Goal: Find specific page/section: Find specific page/section

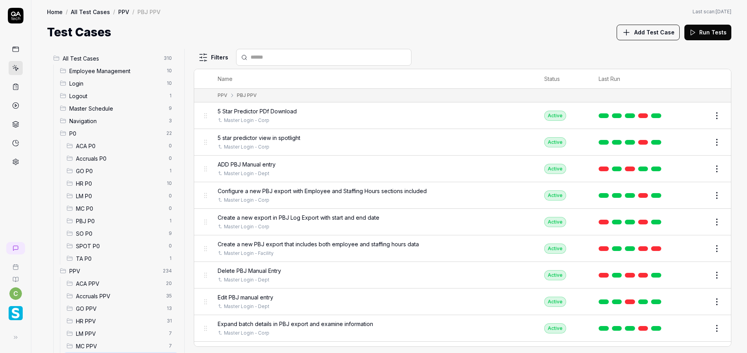
scroll to position [59, 0]
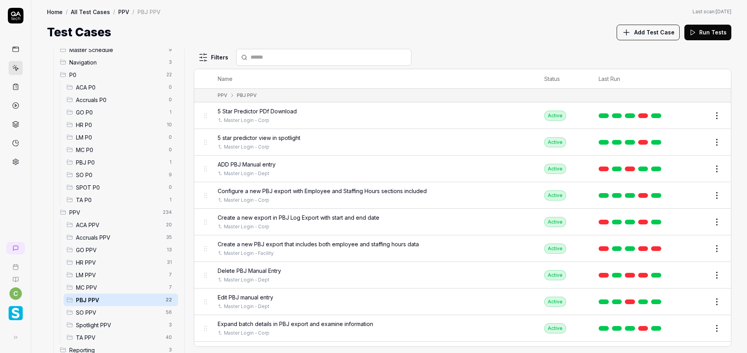
click at [85, 289] on span "MC PPV" at bounding box center [120, 288] width 88 height 8
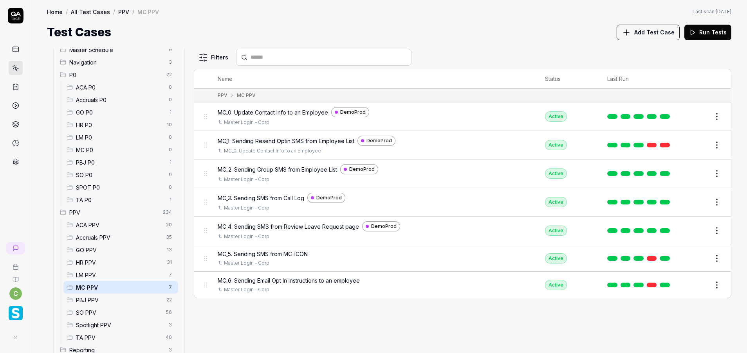
click at [105, 247] on span "GO PPV" at bounding box center [119, 250] width 86 height 8
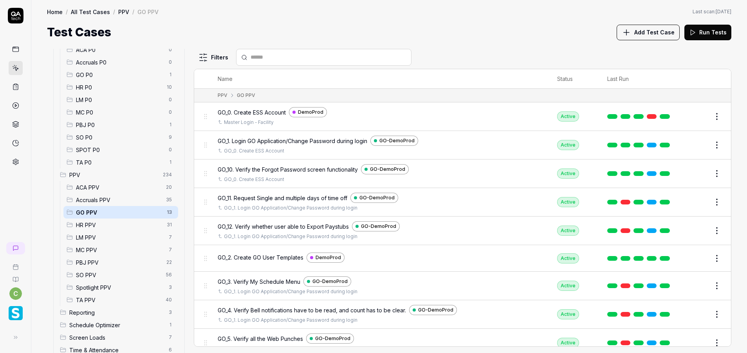
scroll to position [112, 0]
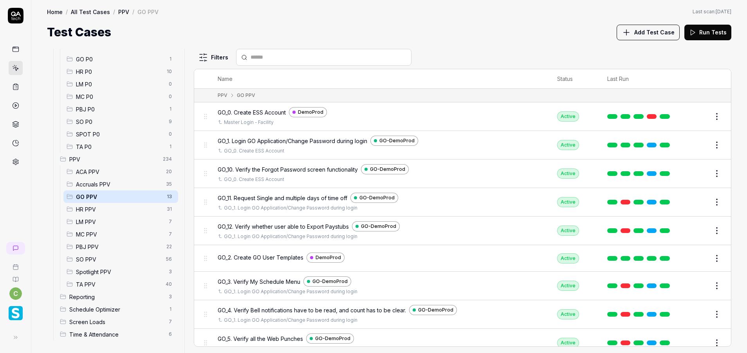
click at [106, 238] on span "MC PPV" at bounding box center [120, 235] width 88 height 8
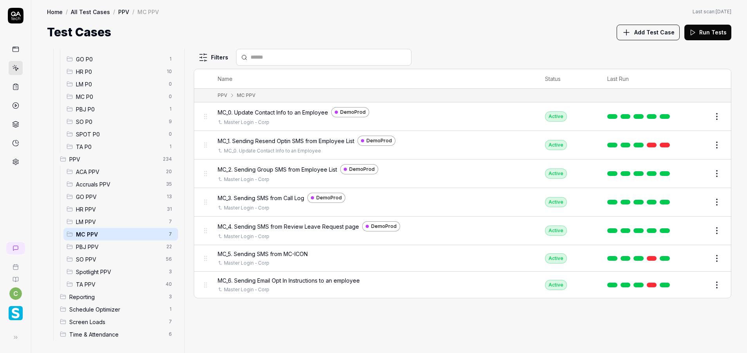
click at [103, 256] on span "SO PPV" at bounding box center [118, 260] width 85 height 8
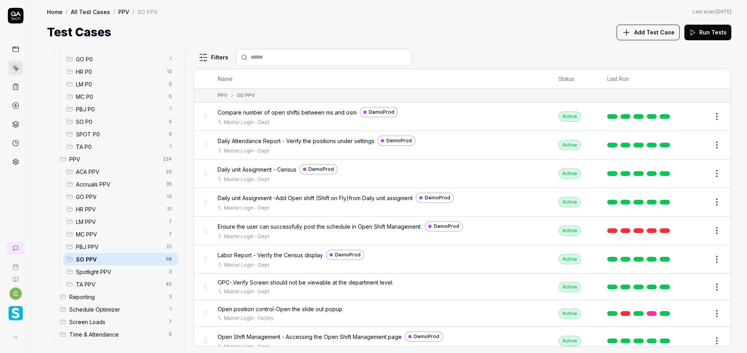
click at [102, 286] on span "TA PPV" at bounding box center [118, 285] width 85 height 8
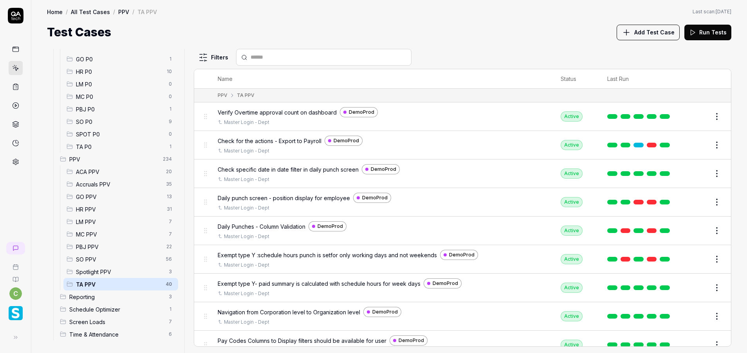
click at [109, 237] on span "MC PPV" at bounding box center [120, 235] width 88 height 8
